Goal: Task Accomplishment & Management: Use online tool/utility

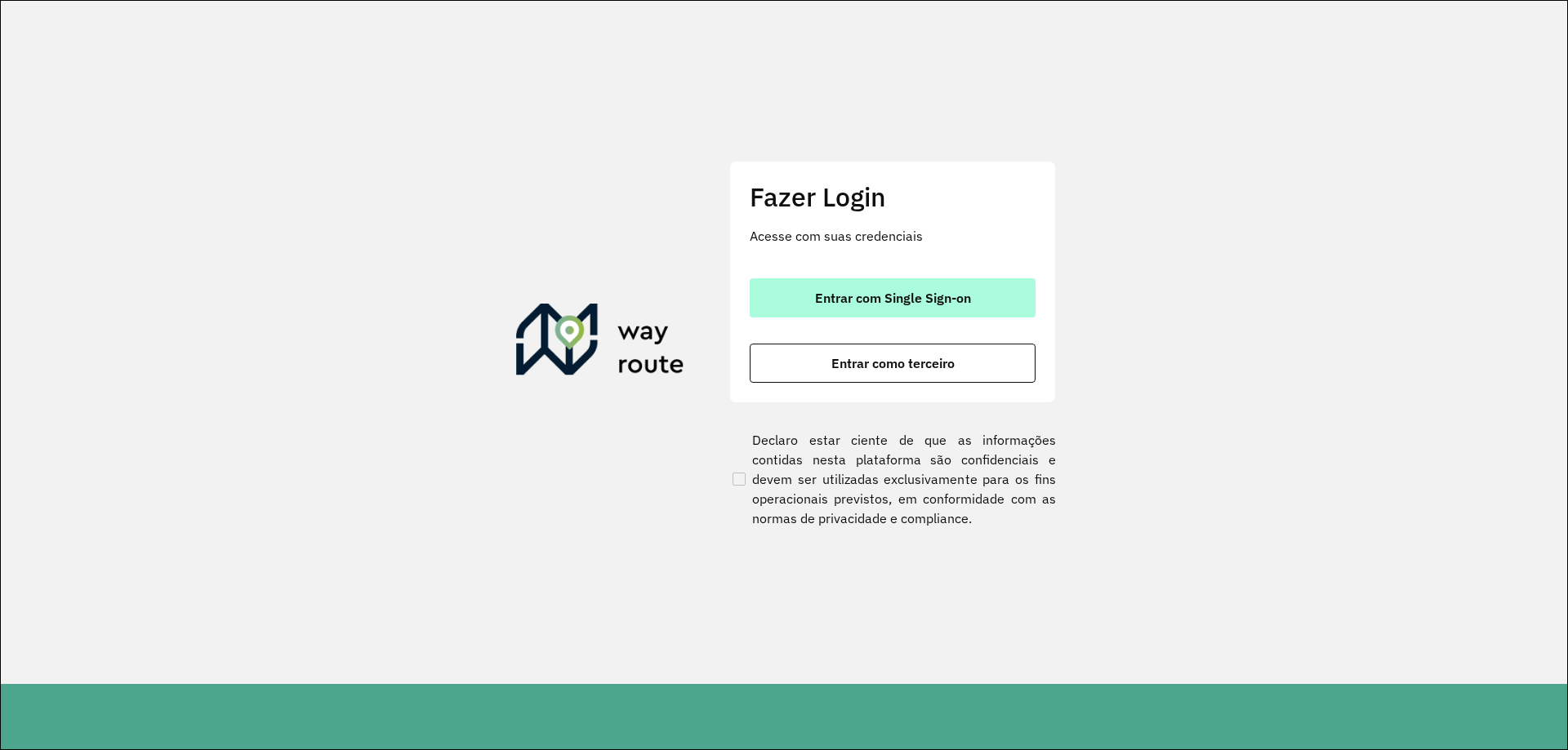
click at [838, 304] on span "Entrar com Single Sign-on" at bounding box center [893, 297] width 156 height 13
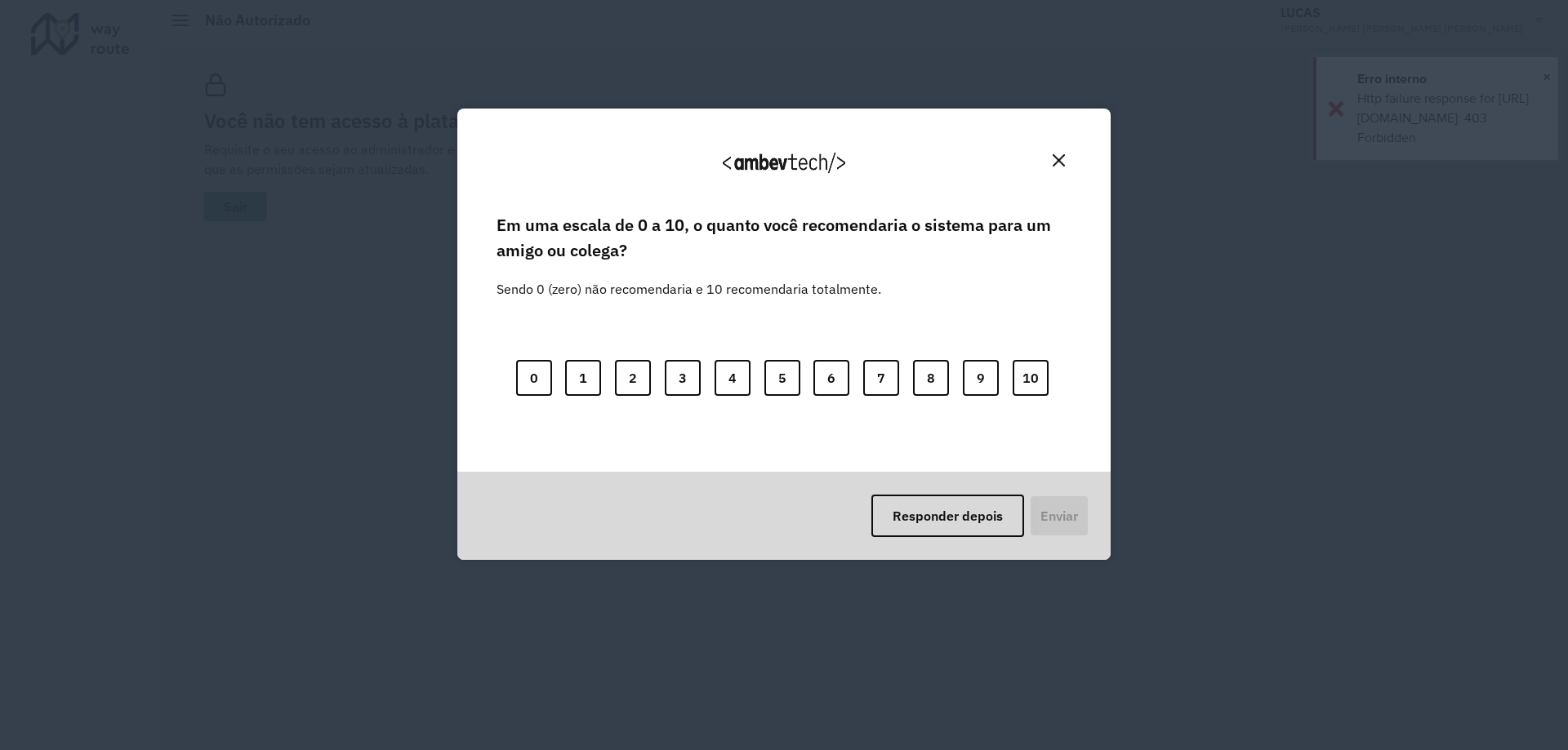
click at [1062, 145] on div "Agradecemos seu feedback!" at bounding box center [784, 169] width 614 height 82
click at [1051, 157] on button "Close" at bounding box center [1059, 161] width 25 height 25
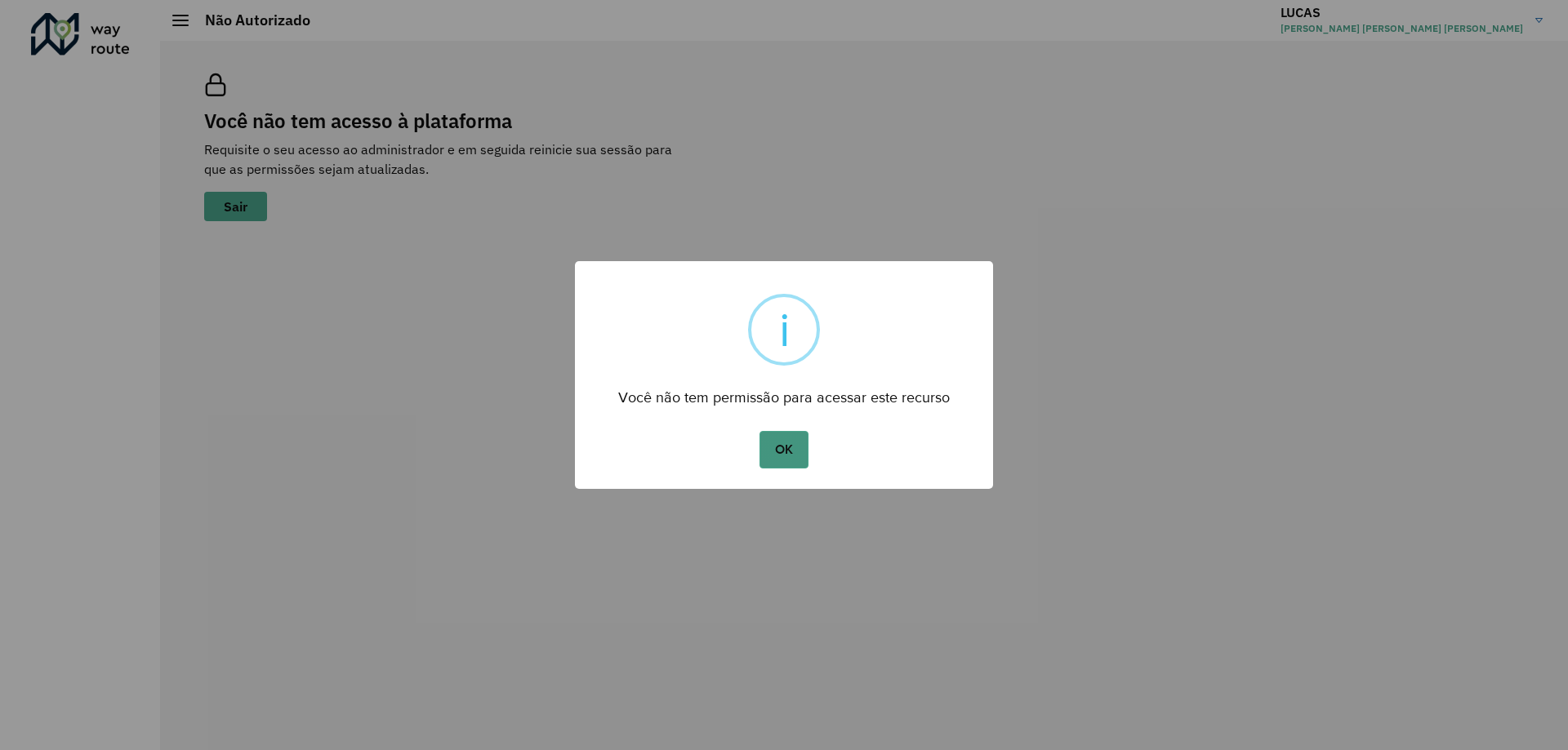
click at [807, 458] on div "OK No Cancel" at bounding box center [783, 450] width 418 height 46
